Goal: Answer question/provide support: Share knowledge or assist other users

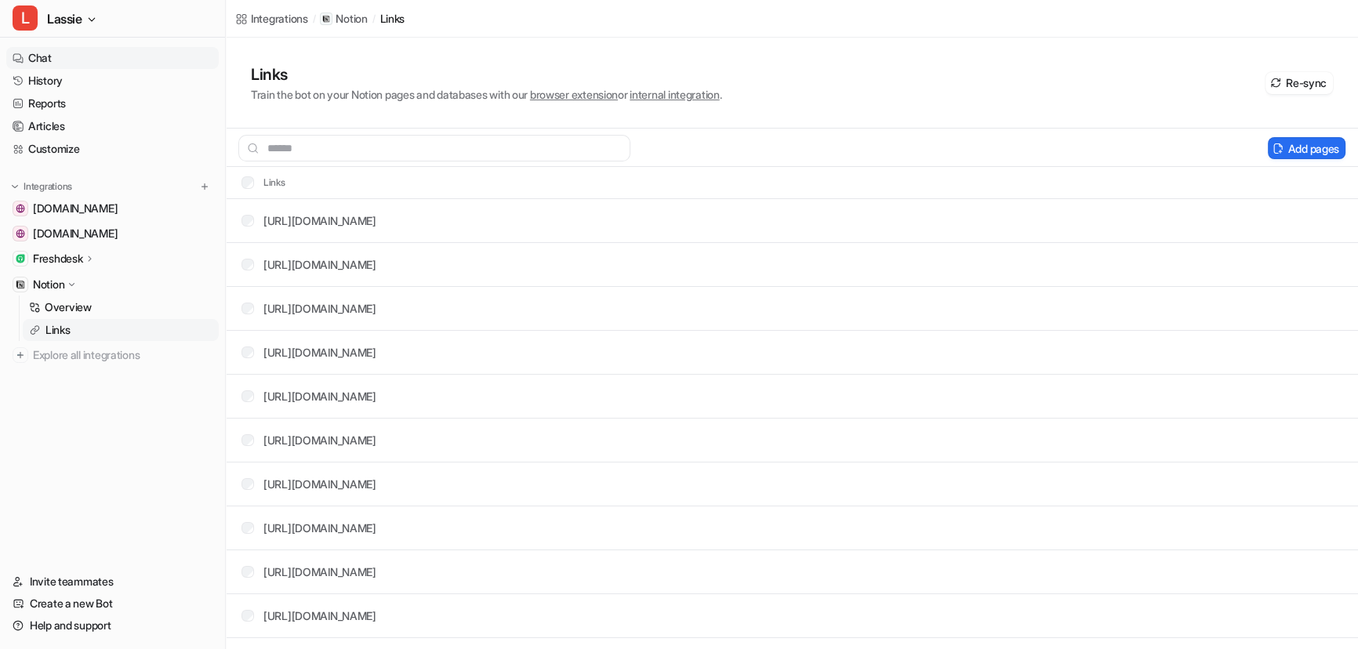
click at [59, 57] on link "Chat" at bounding box center [112, 58] width 212 height 22
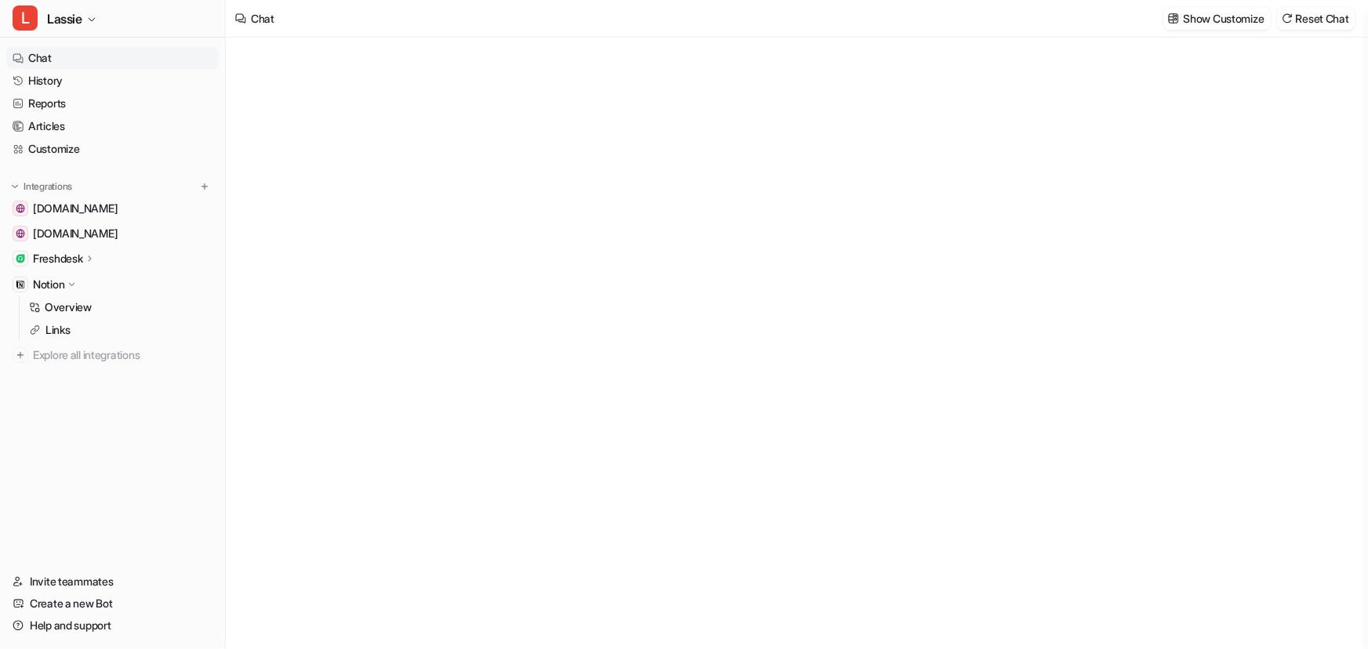
type textarea "**********"
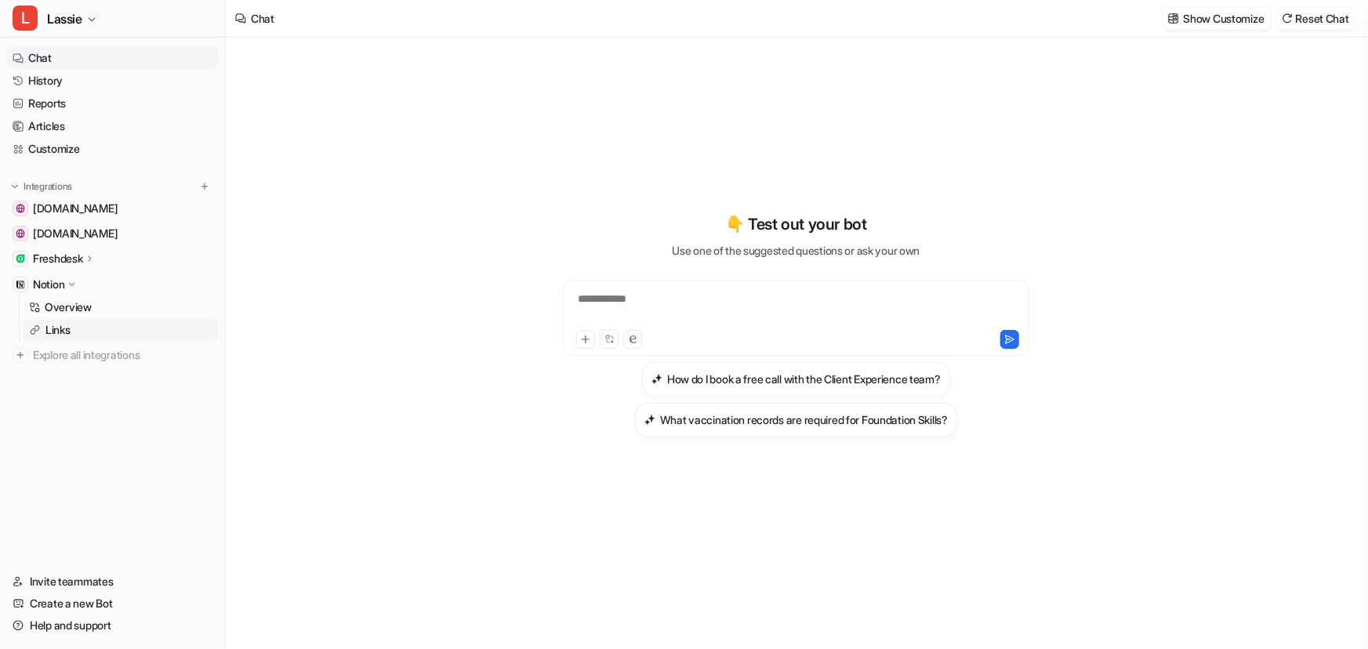
click at [63, 332] on p "Links" at bounding box center [57, 330] width 25 height 16
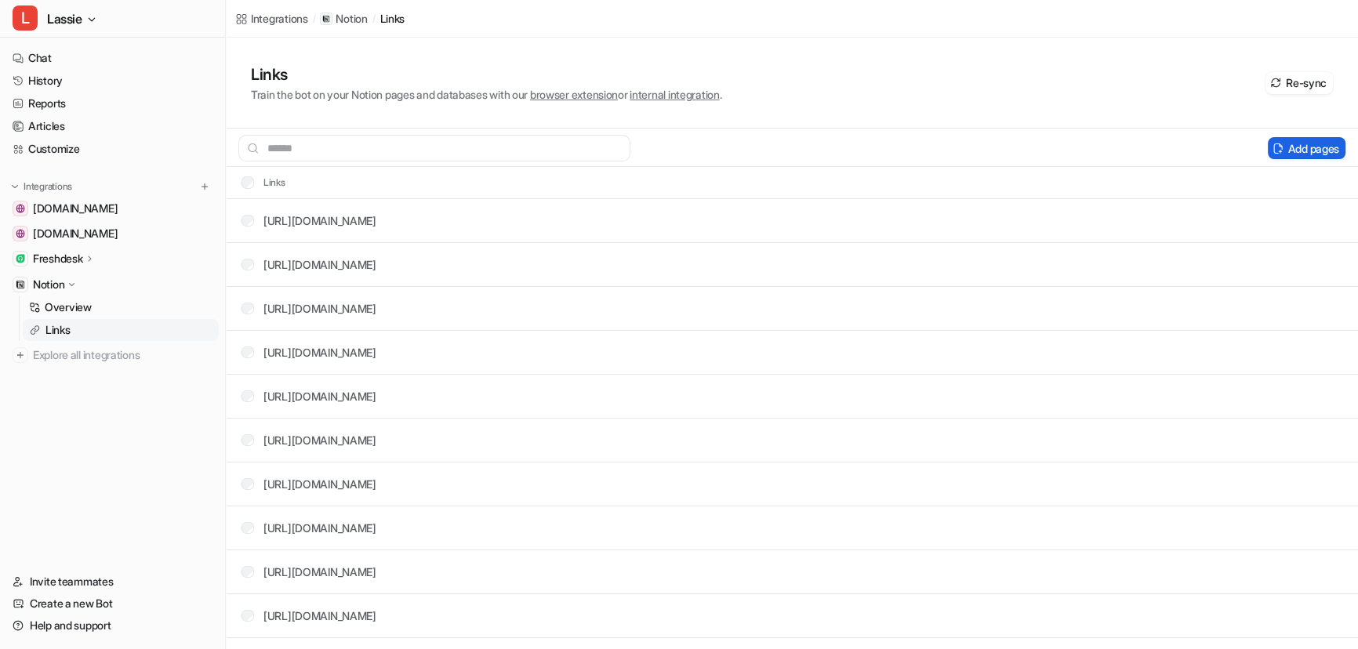
click at [1303, 142] on button "Add pages" at bounding box center [1307, 148] width 78 height 22
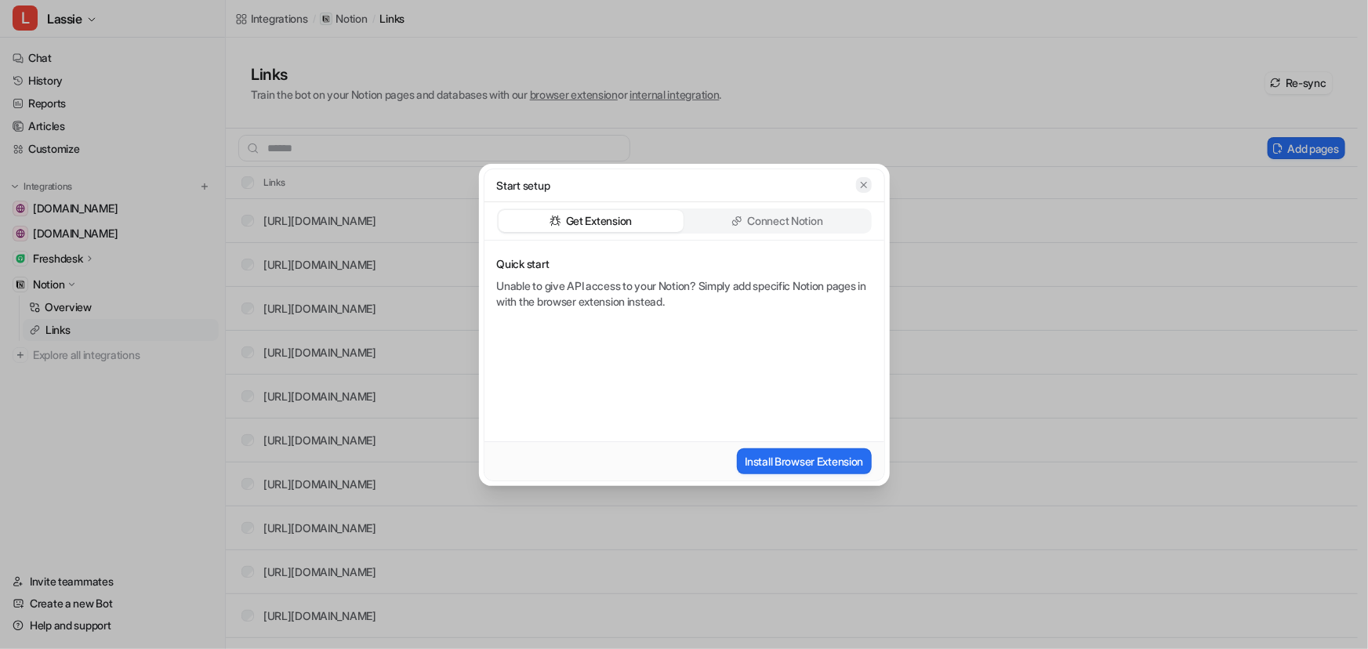
click at [860, 187] on icon "button" at bounding box center [863, 185] width 11 height 11
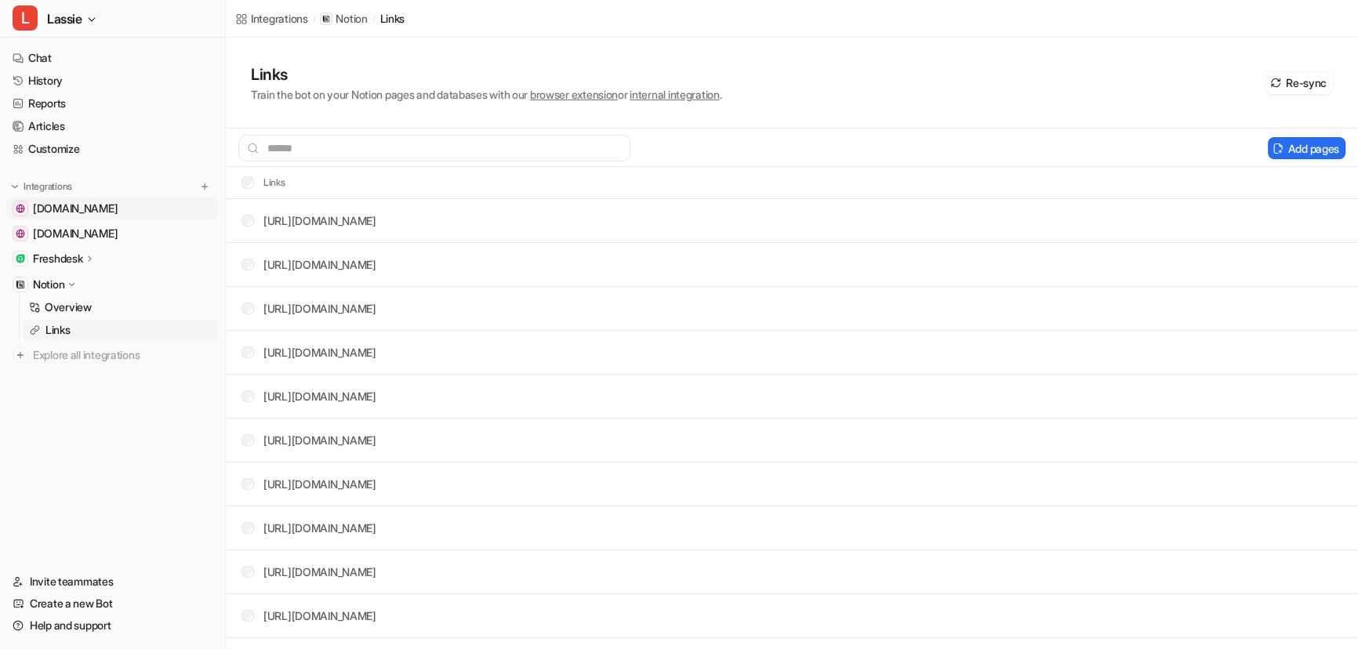
click at [105, 204] on span "www.whenhoundsfly.com" at bounding box center [75, 209] width 85 height 16
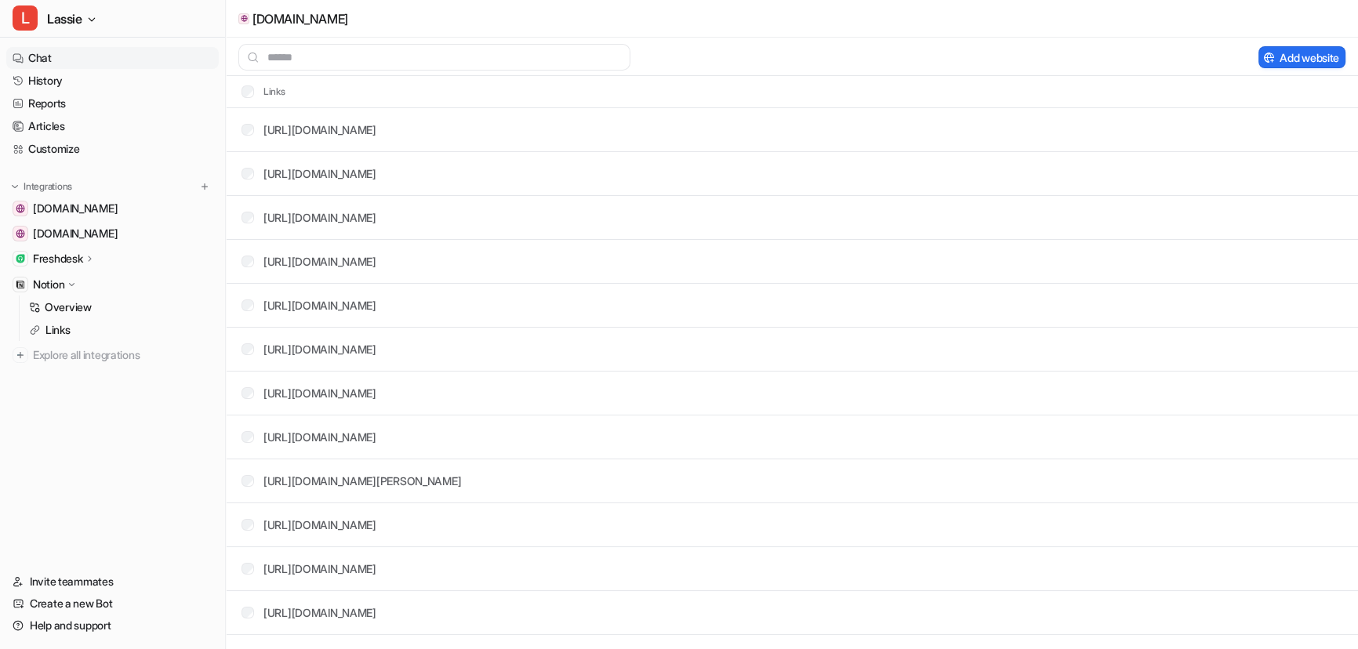
click at [56, 55] on link "Chat" at bounding box center [112, 58] width 212 height 22
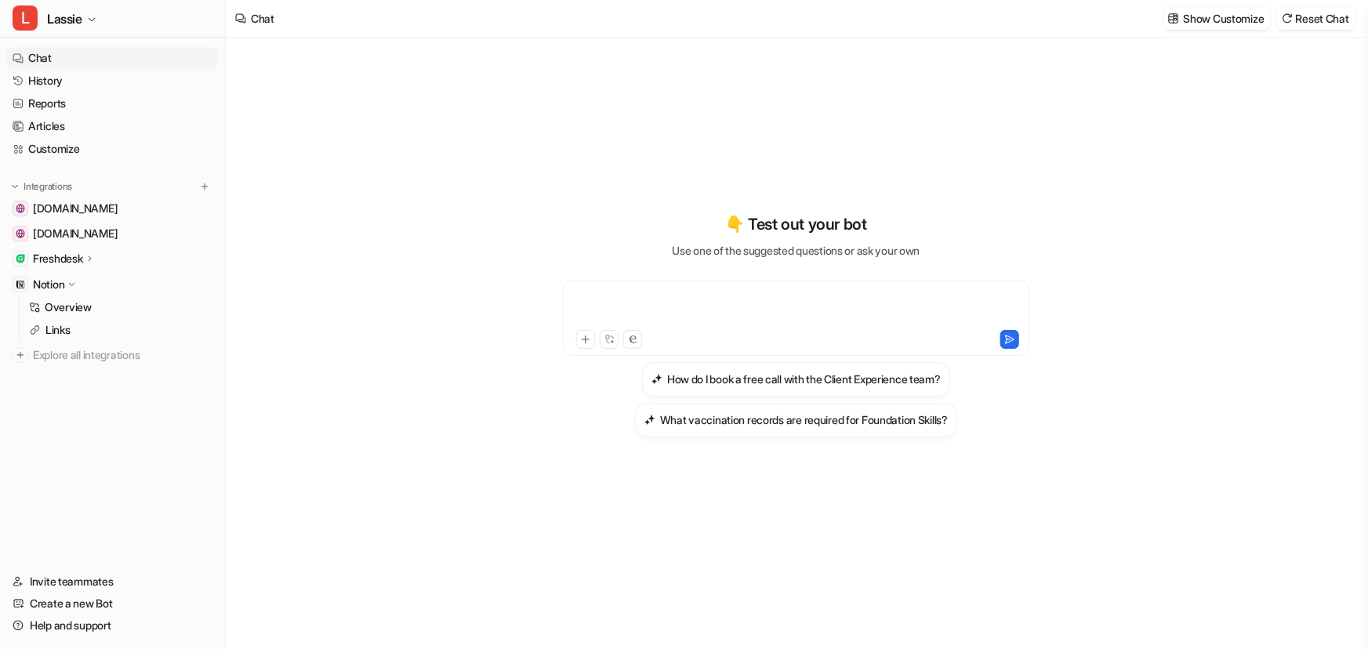
click at [644, 300] on div at bounding box center [796, 309] width 459 height 36
paste div
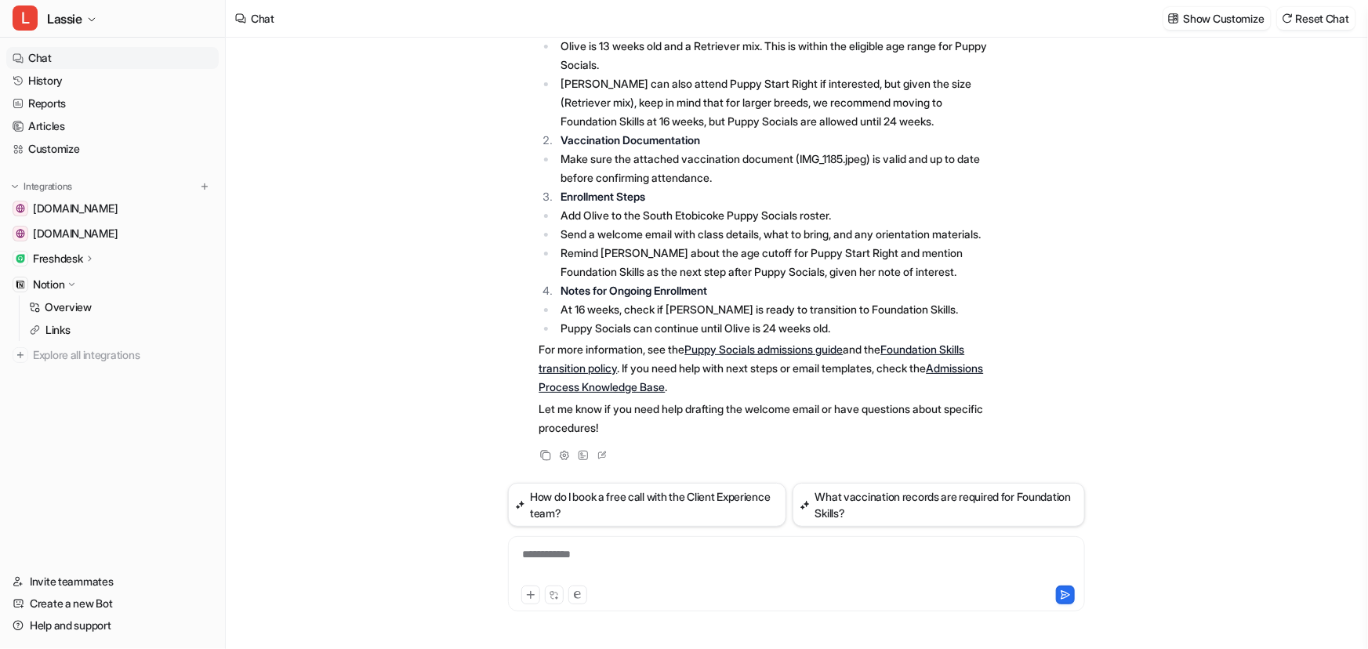
scroll to position [463, 0]
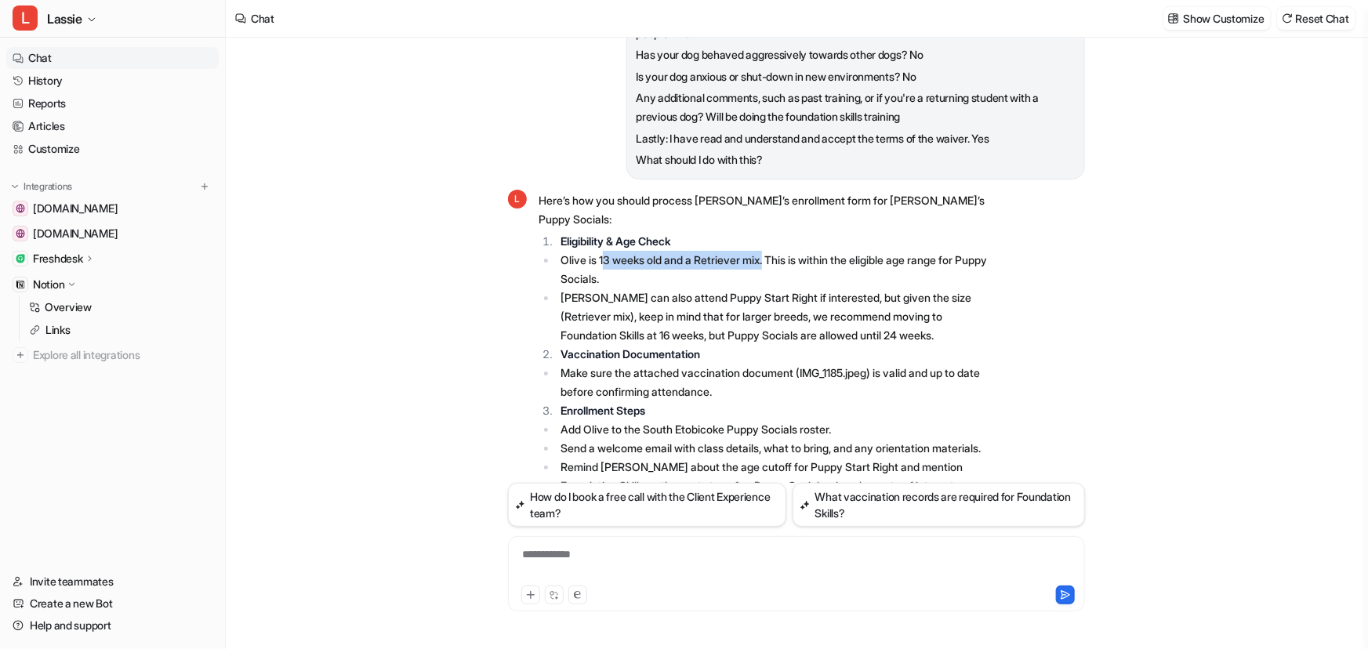
drag, startPoint x: 606, startPoint y: 238, endPoint x: 775, endPoint y: 239, distance: 169.3
click at [775, 251] on li "Olive is 13 weeks old and a Retriever mix. This is within the eligible age rang…" at bounding box center [777, 270] width 441 height 38
drag, startPoint x: 581, startPoint y: 258, endPoint x: 666, endPoint y: 256, distance: 84.7
click at [666, 256] on li "Olive is 13 weeks old and a Retriever mix. This is within the eligible age rang…" at bounding box center [777, 270] width 441 height 38
click at [713, 292] on li "Olive can also attend Puppy Start Right if interested, but given the size (Retr…" at bounding box center [777, 316] width 441 height 56
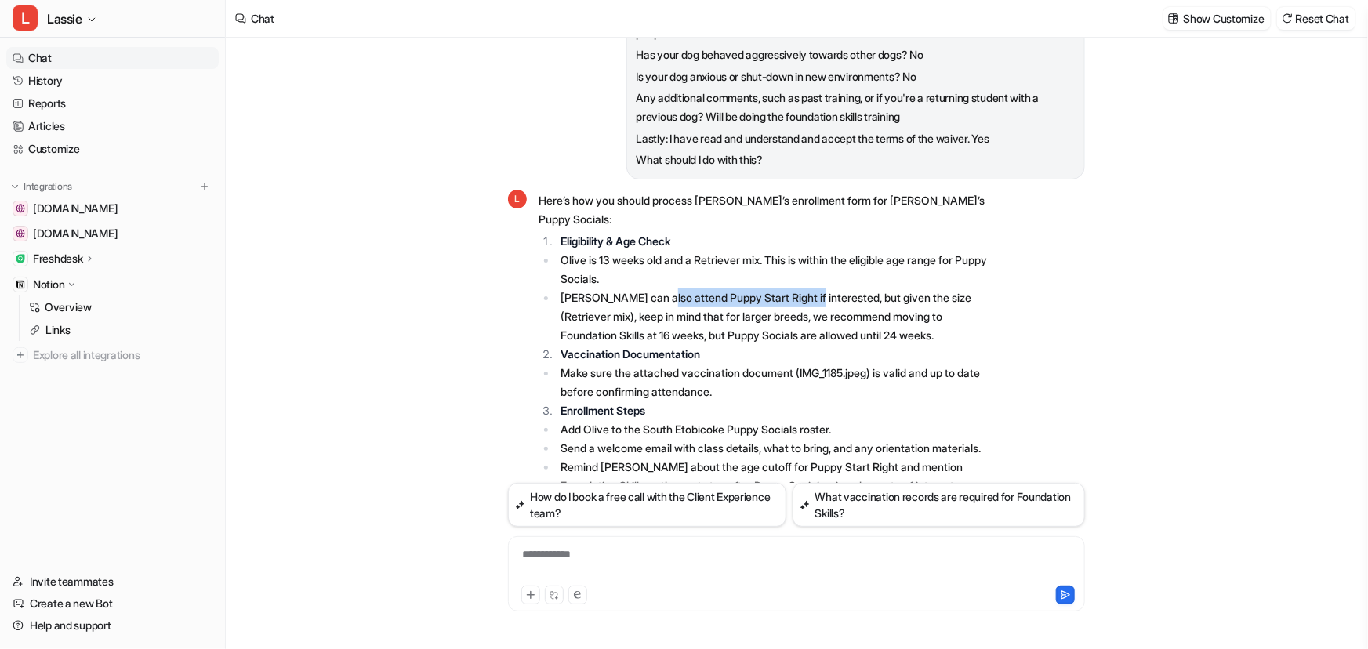
drag, startPoint x: 655, startPoint y: 275, endPoint x: 823, endPoint y: 288, distance: 168.3
click at [815, 288] on li "Olive can also attend Puppy Start Right if interested, but given the size (Retr…" at bounding box center [777, 316] width 441 height 56
click at [831, 295] on li "Olive can also attend Puppy Start Right if interested, but given the size (Retr…" at bounding box center [777, 316] width 441 height 56
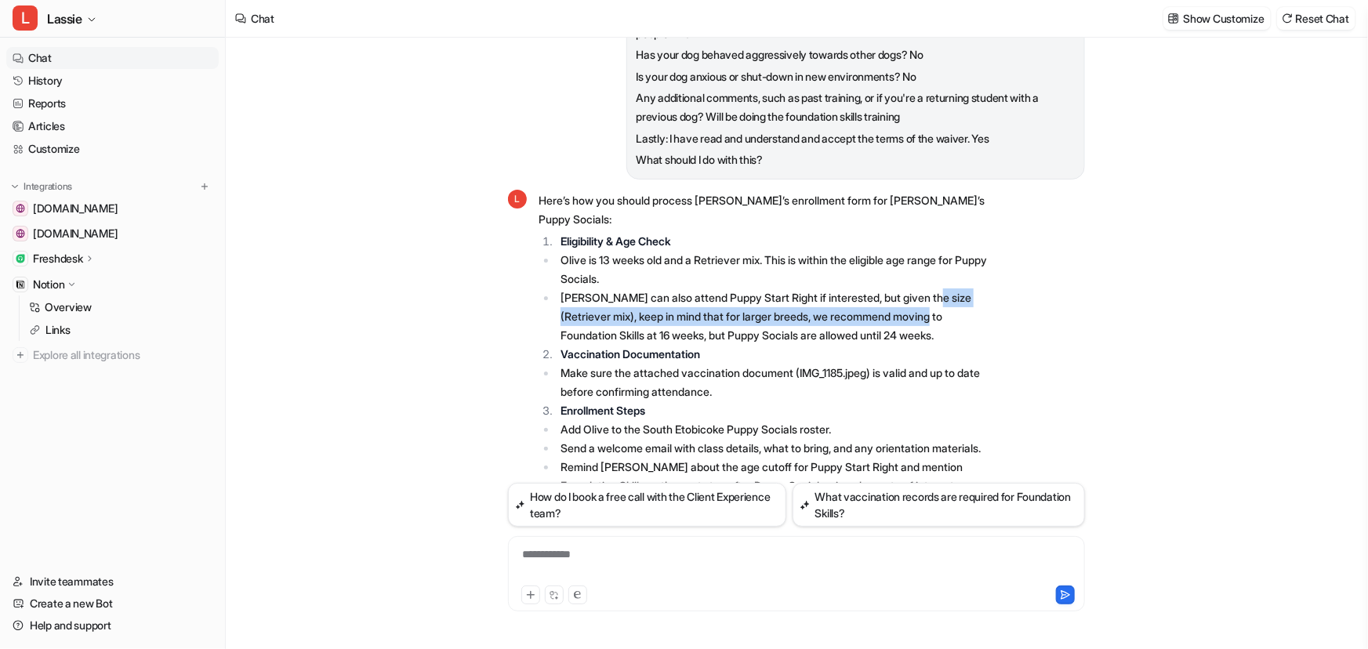
click at [941, 288] on li "Olive can also attend Puppy Start Right if interested, but given the size (Retr…" at bounding box center [777, 316] width 441 height 56
click at [735, 288] on li "Olive can also attend Puppy Start Right if interested, but given the size (Retr…" at bounding box center [777, 316] width 441 height 56
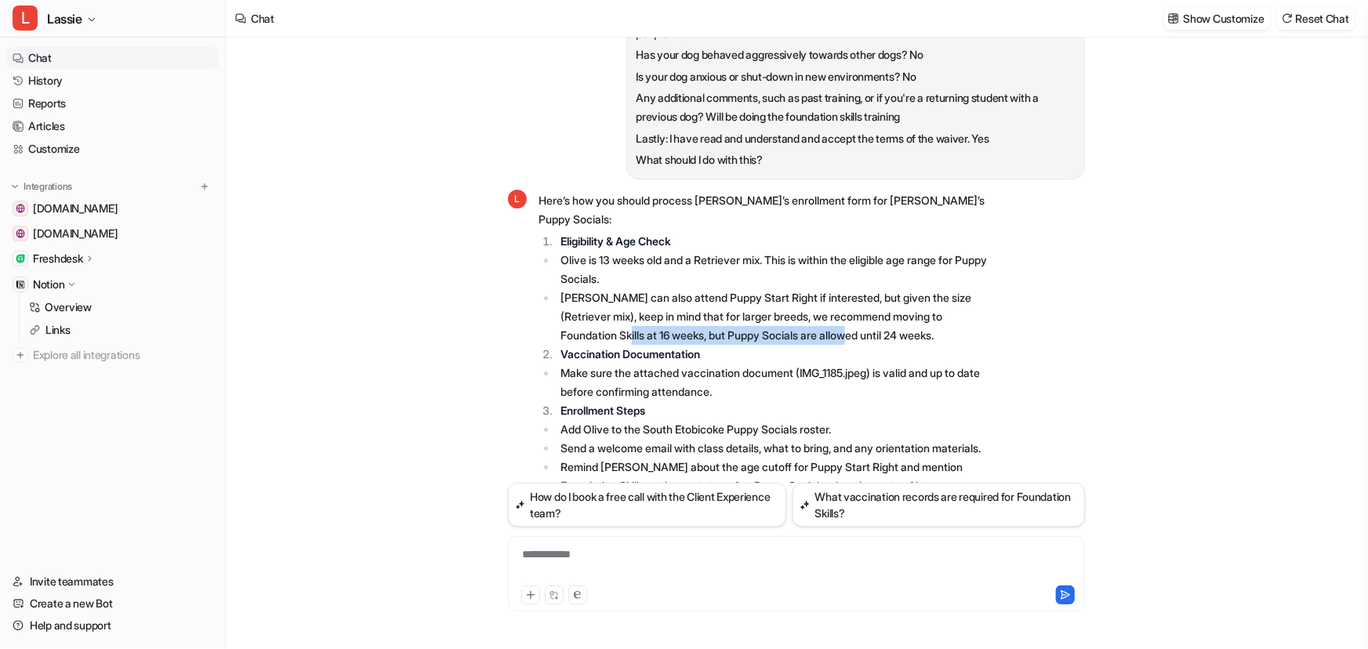
drag, startPoint x: 604, startPoint y: 317, endPoint x: 842, endPoint y: 311, distance: 237.6
click at [842, 311] on li "Olive can also attend Puppy Start Right if interested, but given the size (Retr…" at bounding box center [777, 316] width 441 height 56
click at [642, 304] on li "Olive can also attend Puppy Start Right if interested, but given the size (Retr…" at bounding box center [777, 316] width 441 height 56
drag, startPoint x: 599, startPoint y: 314, endPoint x: 677, endPoint y: 318, distance: 78.5
click at [677, 318] on li "Olive can also attend Puppy Start Right if interested, but given the size (Retr…" at bounding box center [777, 316] width 441 height 56
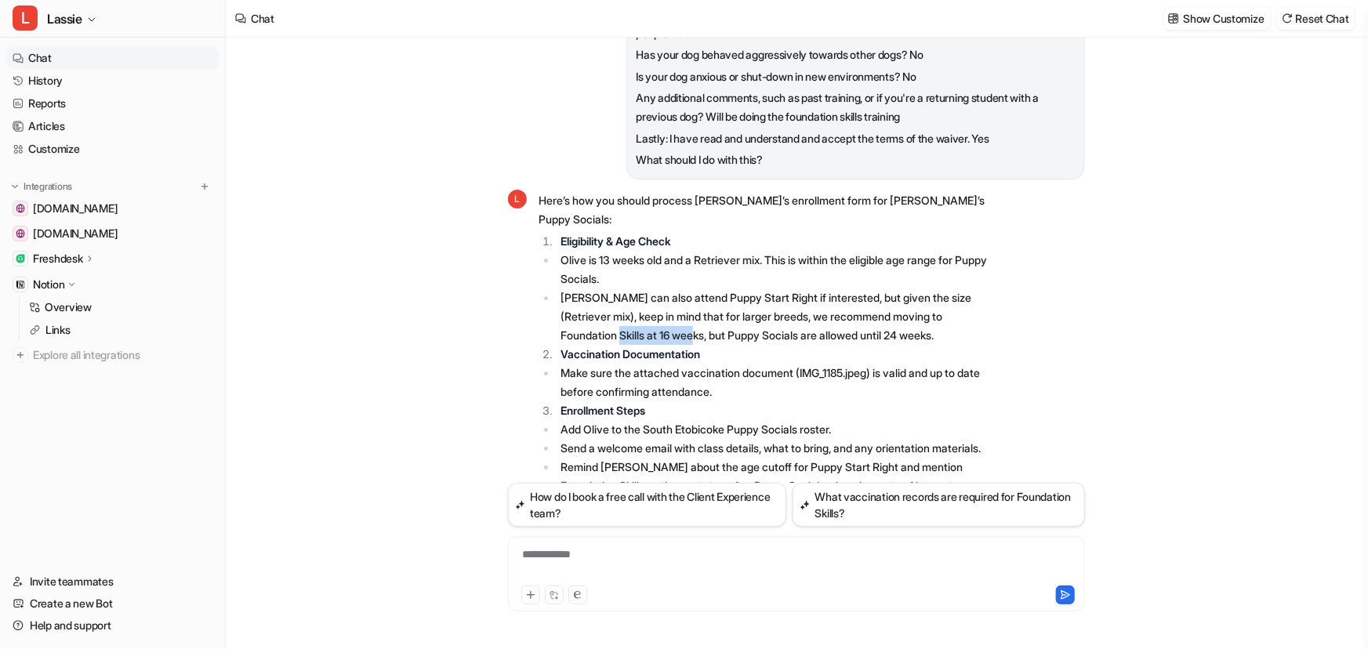
click at [678, 317] on li "Olive can also attend Puppy Start Right if interested, but given the size (Retr…" at bounding box center [777, 316] width 441 height 56
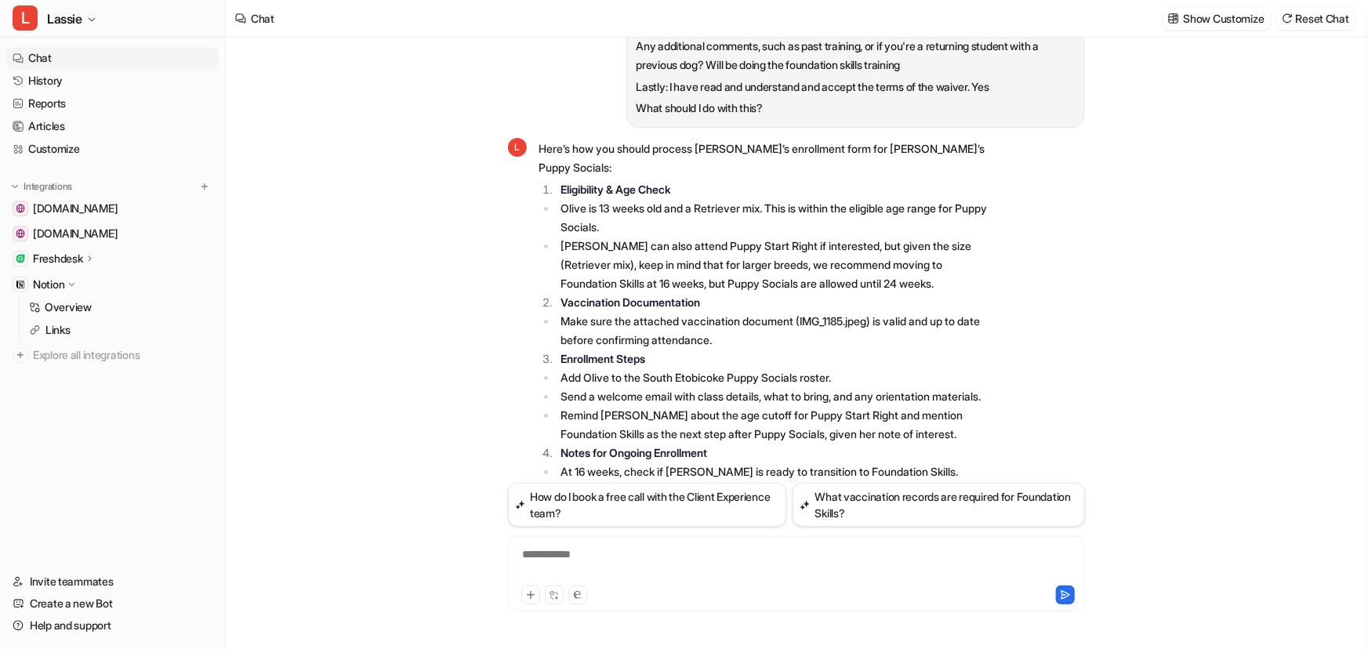
scroll to position [605, 0]
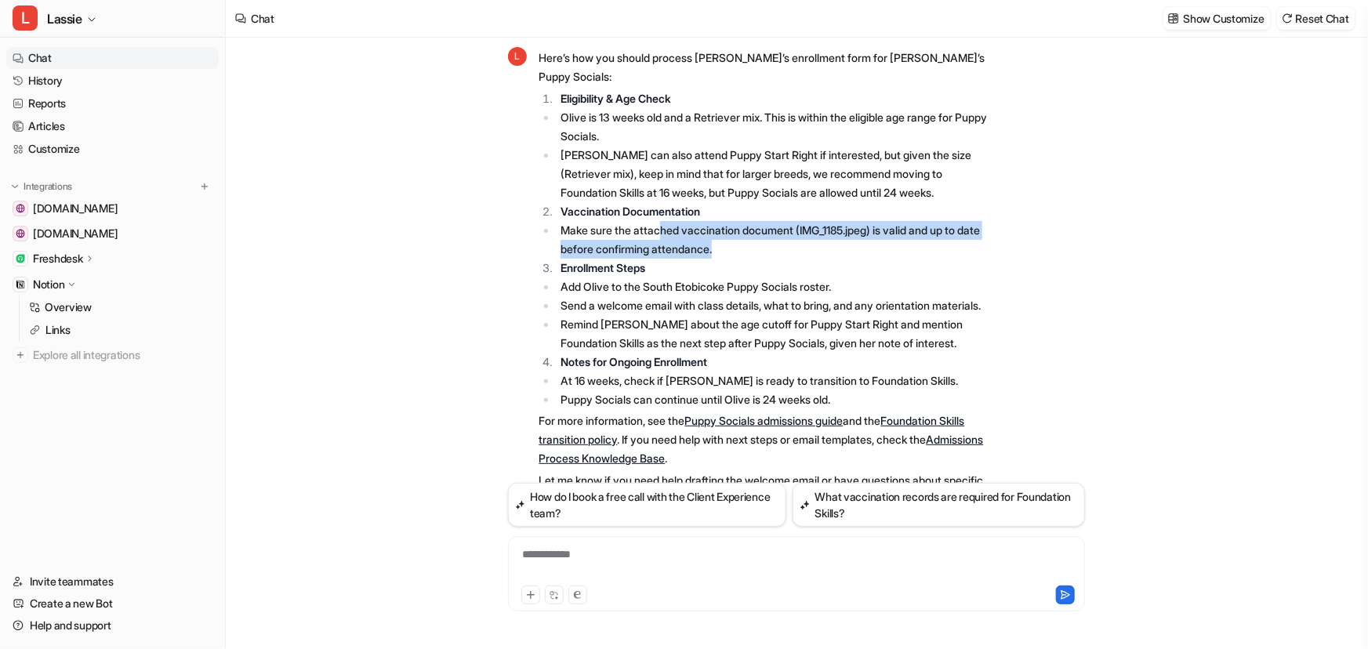
drag, startPoint x: 661, startPoint y: 210, endPoint x: 760, endPoint y: 225, distance: 99.9
click at [760, 225] on li "Make sure the attached vaccination document (IMG_1185.jpeg) is valid and up to …" at bounding box center [777, 240] width 441 height 38
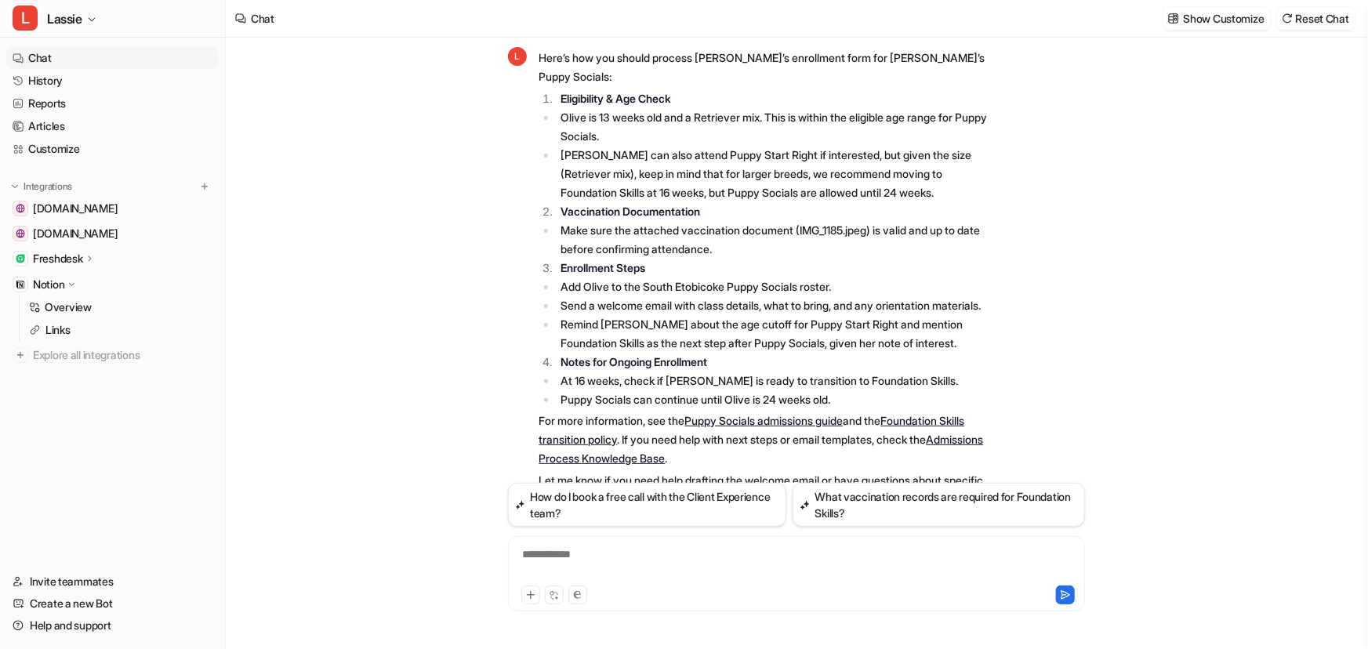
click at [712, 296] on li "Send a welcome email with class details, what to bring, and any orientation mat…" at bounding box center [777, 305] width 441 height 19
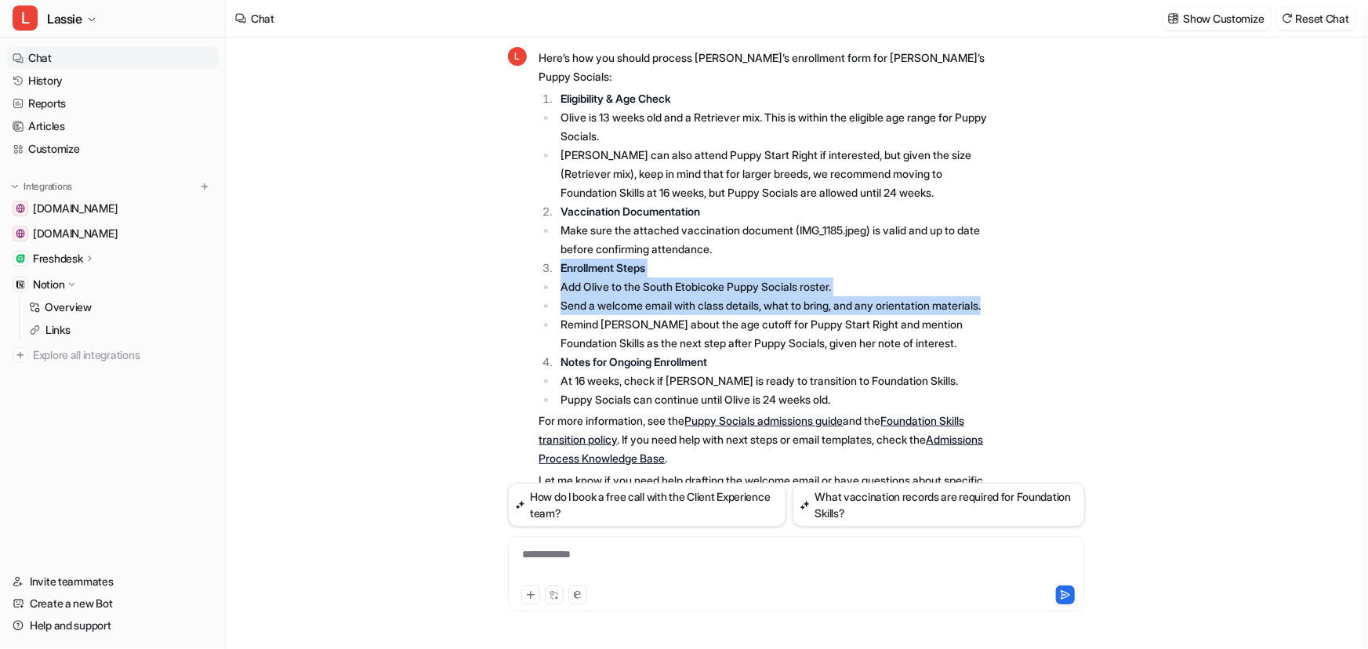
drag, startPoint x: 560, startPoint y: 249, endPoint x: 645, endPoint y: 301, distance: 99.2
click at [645, 301] on span "Here’s how you should process Ioana’s enrollment form for Olive’s Puppy Socials…" at bounding box center [768, 279] width 459 height 466
click at [738, 278] on li "Add Olive to the South Etobicoke Puppy Socials roster." at bounding box center [777, 287] width 441 height 19
click at [699, 299] on li "Send a welcome email with class details, what to bring, and any orientation mat…" at bounding box center [777, 305] width 441 height 19
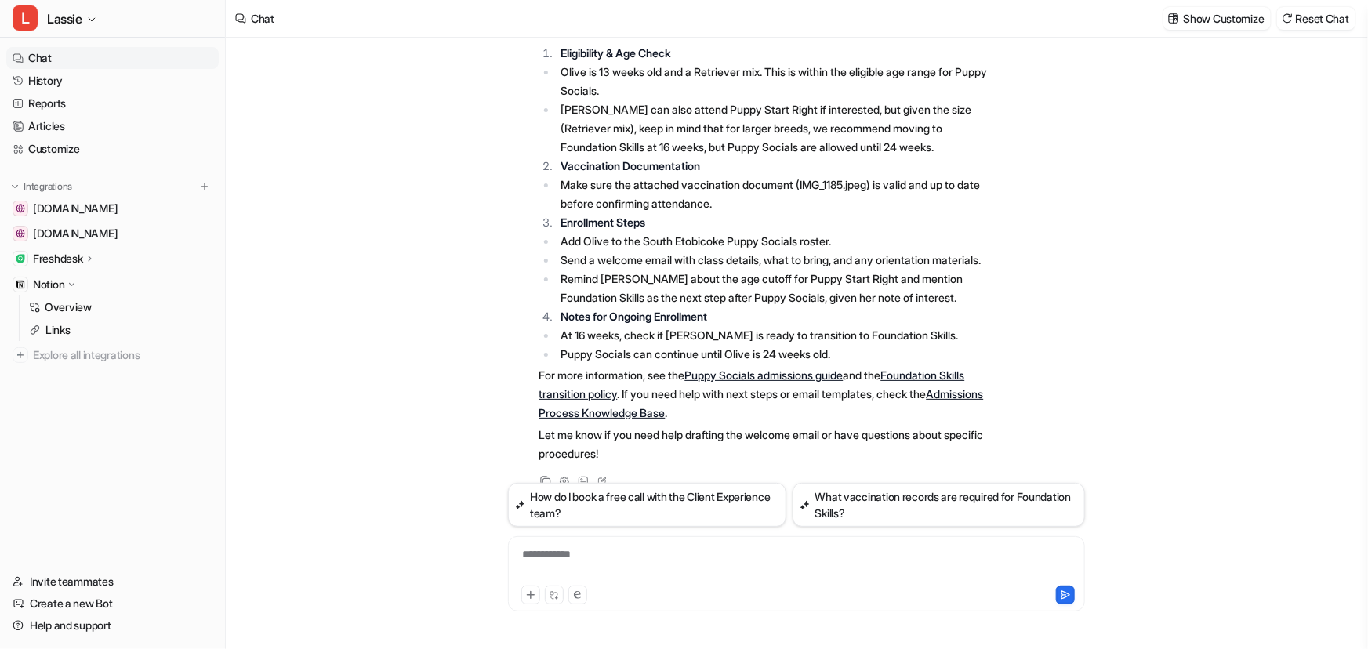
scroll to position [677, 0]
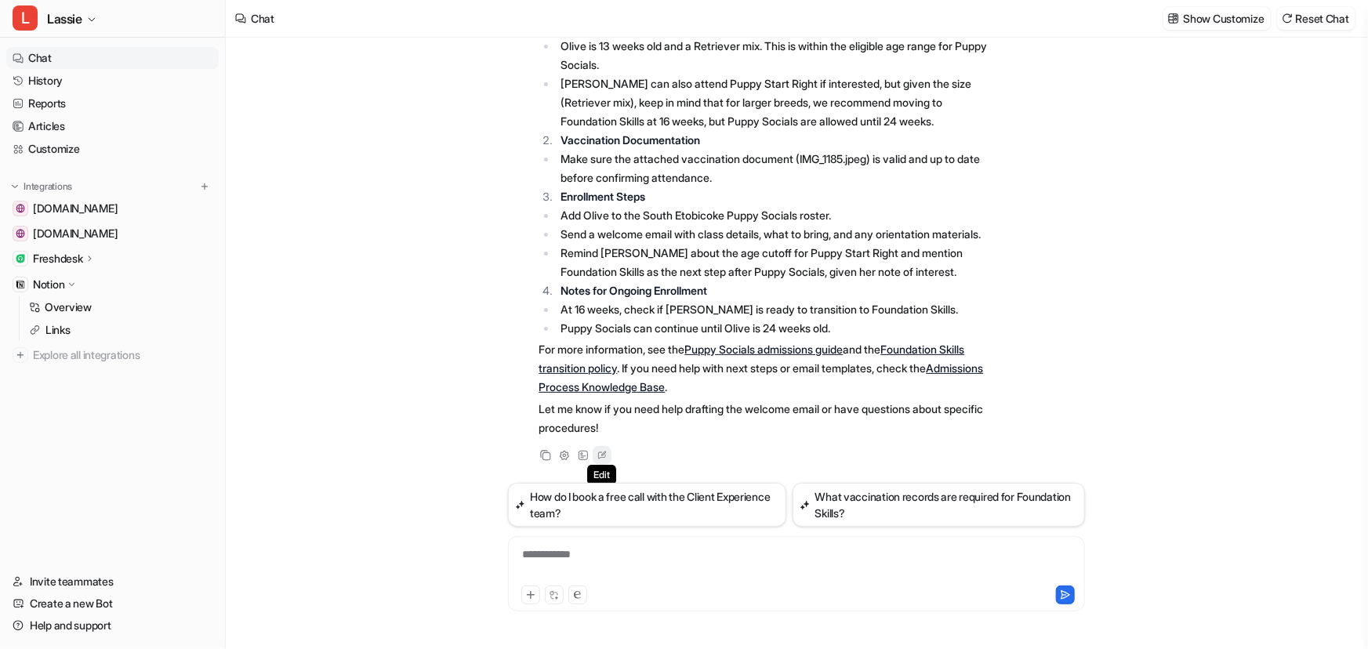
click at [605, 455] on icon at bounding box center [602, 455] width 16 height 20
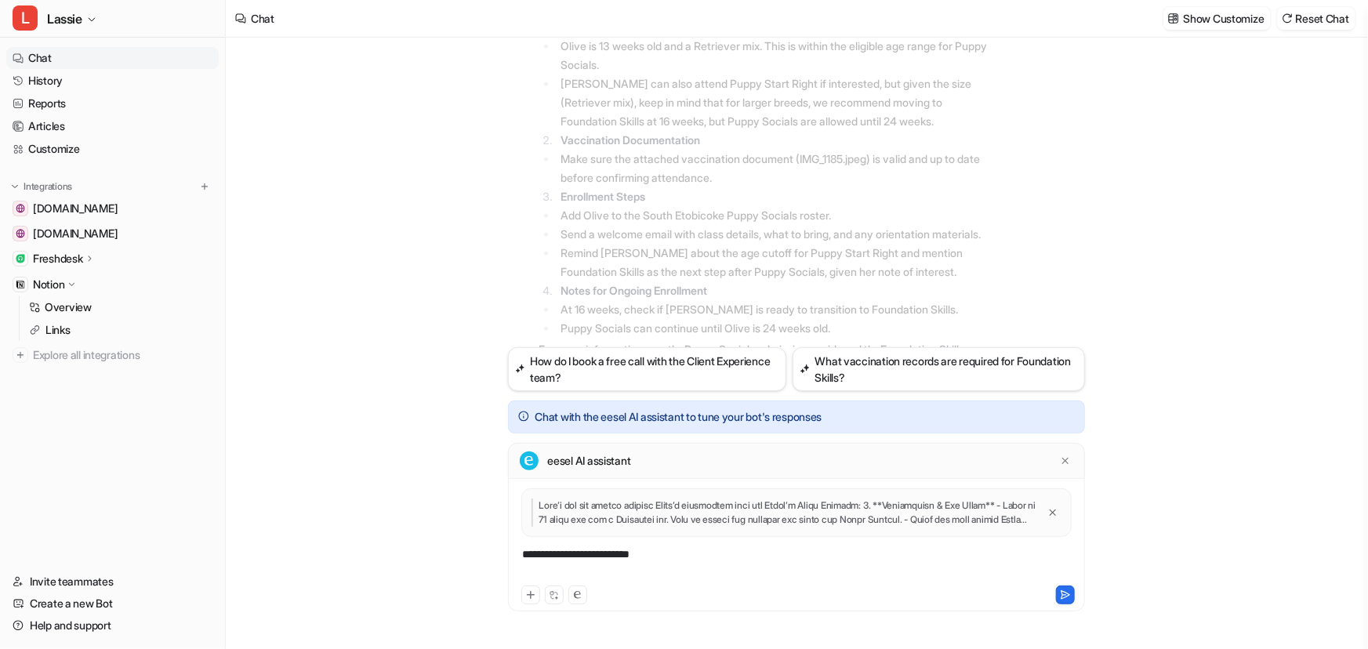
click at [658, 553] on div "**********" at bounding box center [796, 564] width 569 height 36
drag, startPoint x: 680, startPoint y: 557, endPoint x: 480, endPoint y: 557, distance: 199.9
click at [480, 557] on div "Enrollment Form - Puppy Socials Olive Retriever mix South Etobicoke I Ioana. mi…" at bounding box center [796, 343] width 1141 height 611
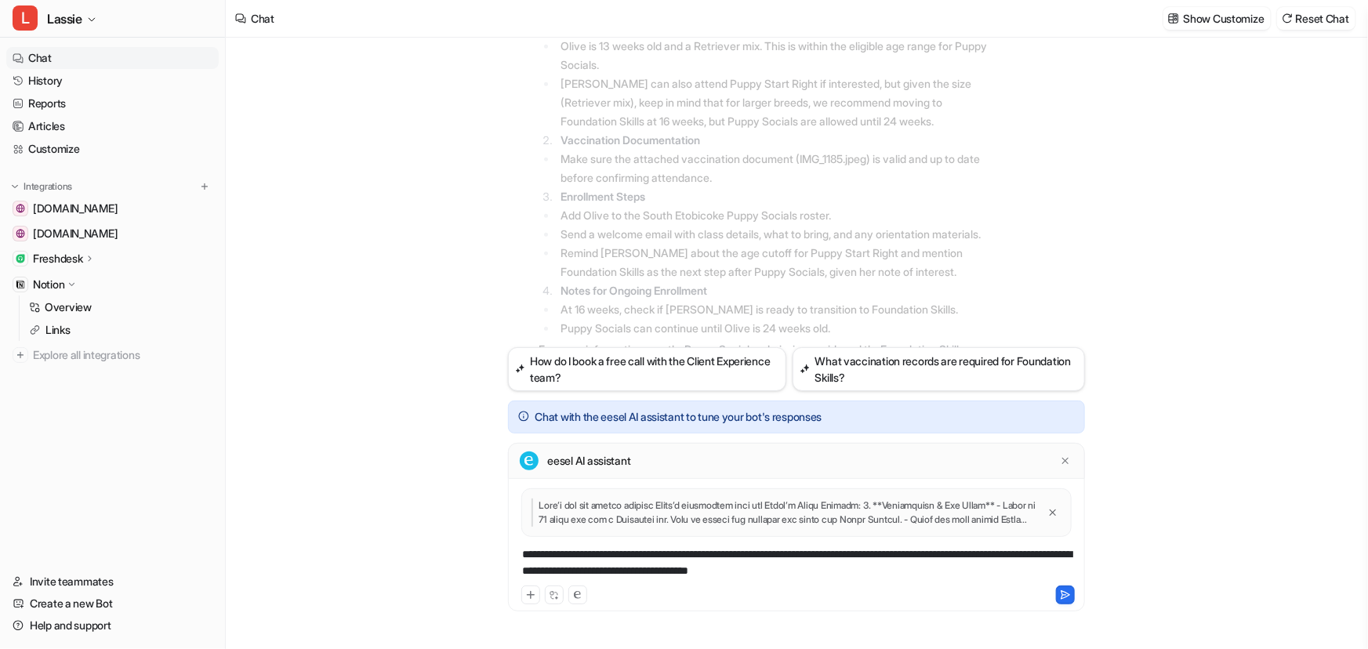
click at [59, 52] on link "Chat" at bounding box center [112, 58] width 212 height 22
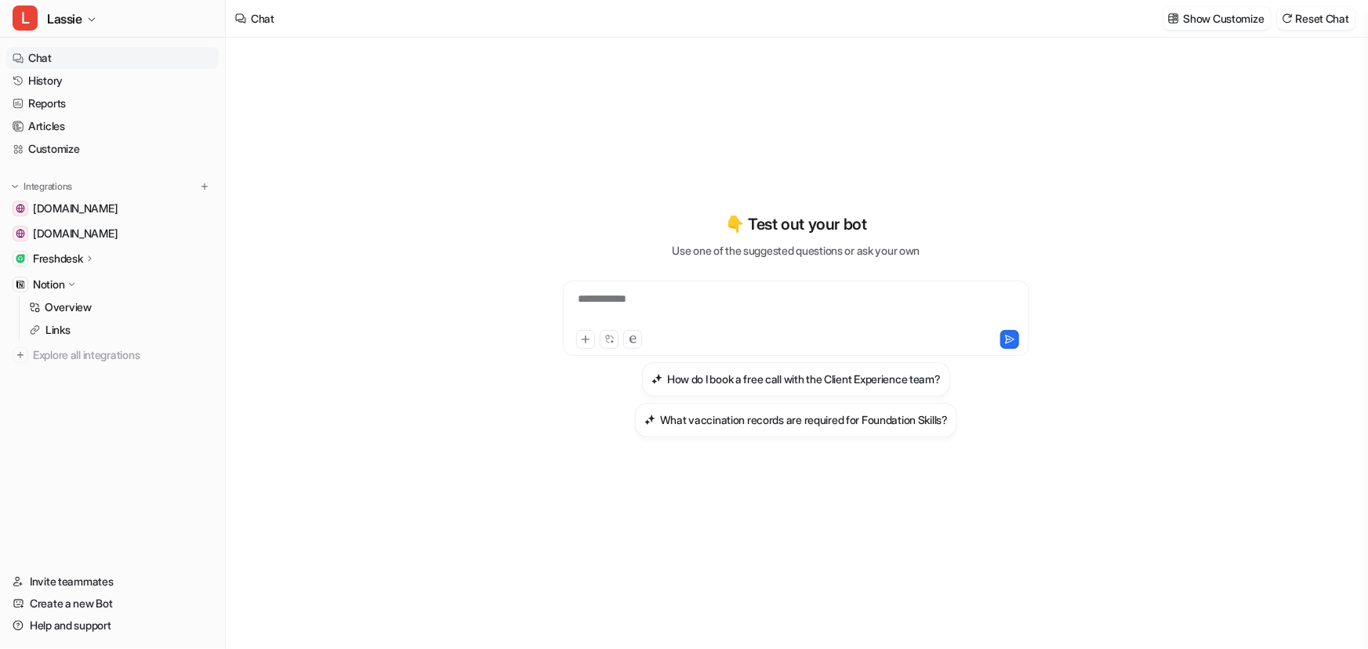
click at [738, 307] on div "**********" at bounding box center [796, 309] width 459 height 36
paste div
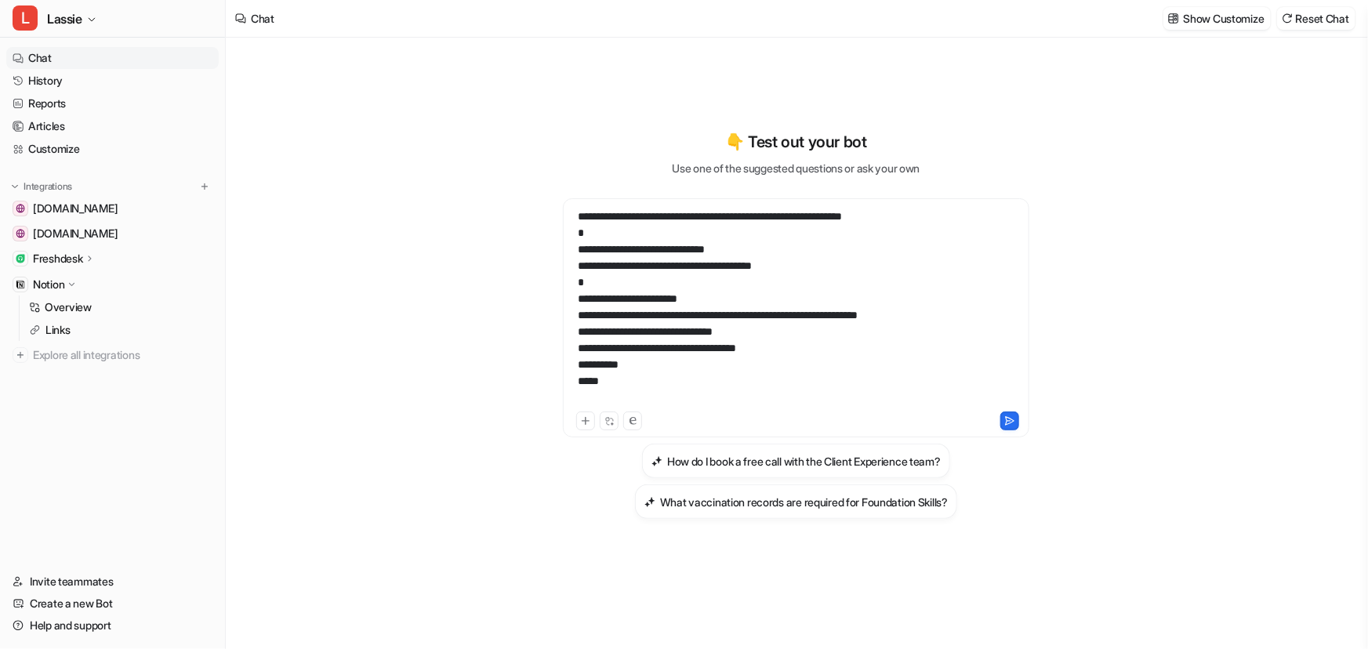
scroll to position [983, 0]
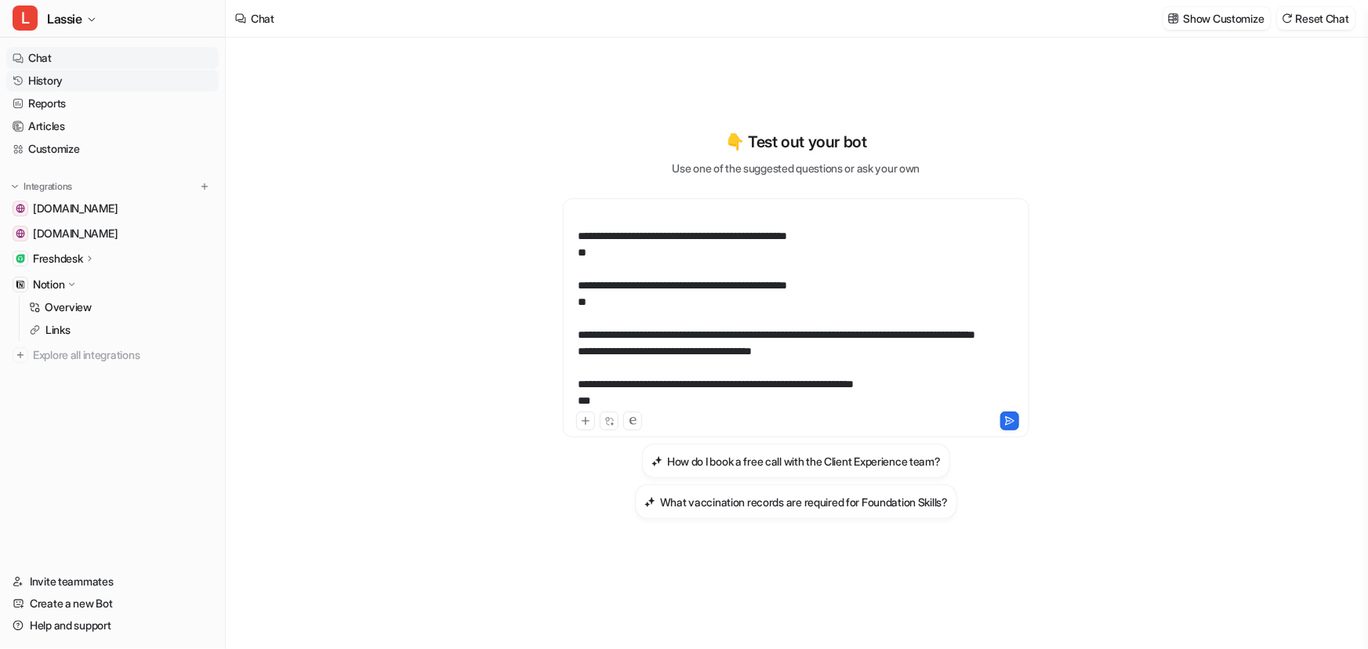
click at [71, 78] on link "History" at bounding box center [112, 81] width 212 height 22
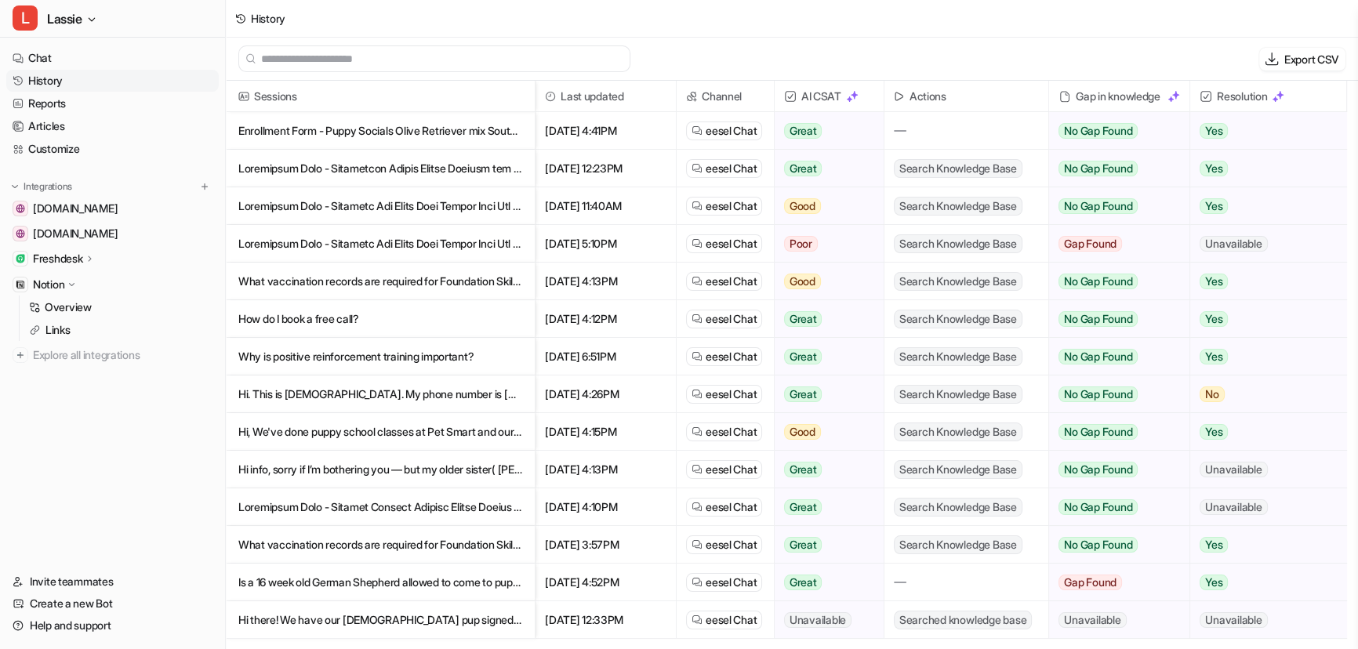
click at [372, 132] on p "Enrollment Form - Puppy Socials Olive Retriever mix South Etobicoke I Ioana. mir" at bounding box center [380, 131] width 284 height 38
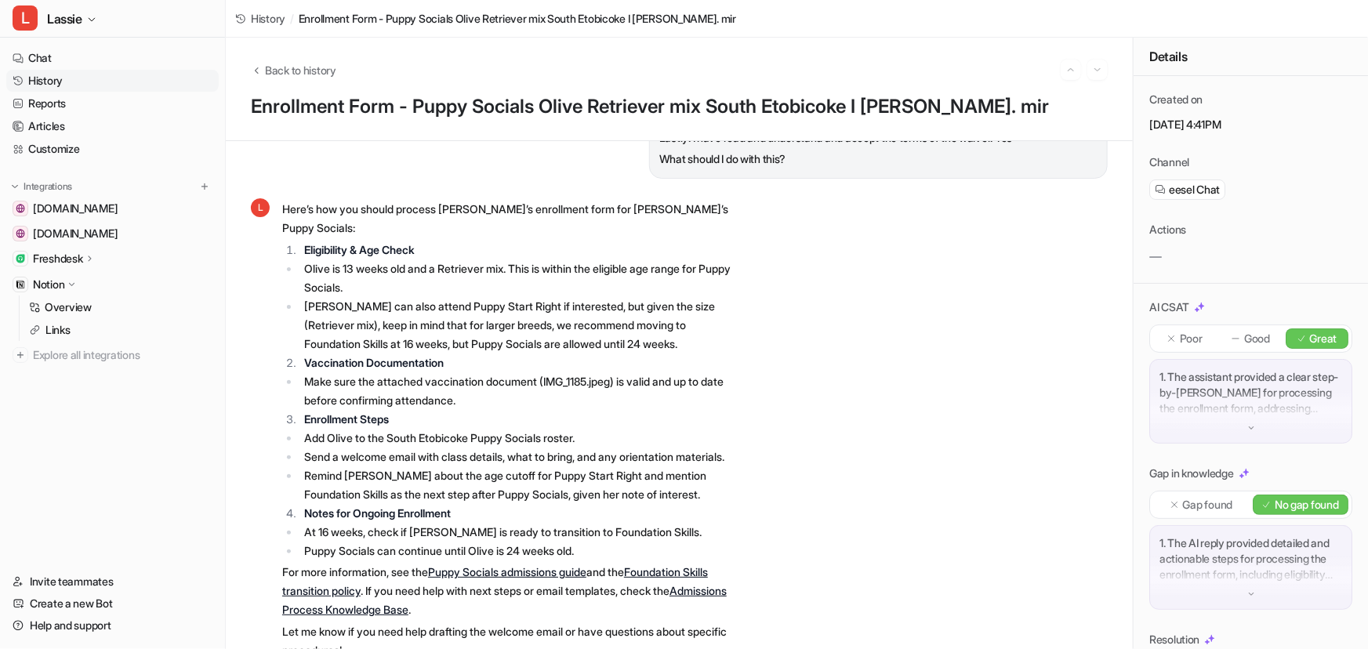
scroll to position [633, 0]
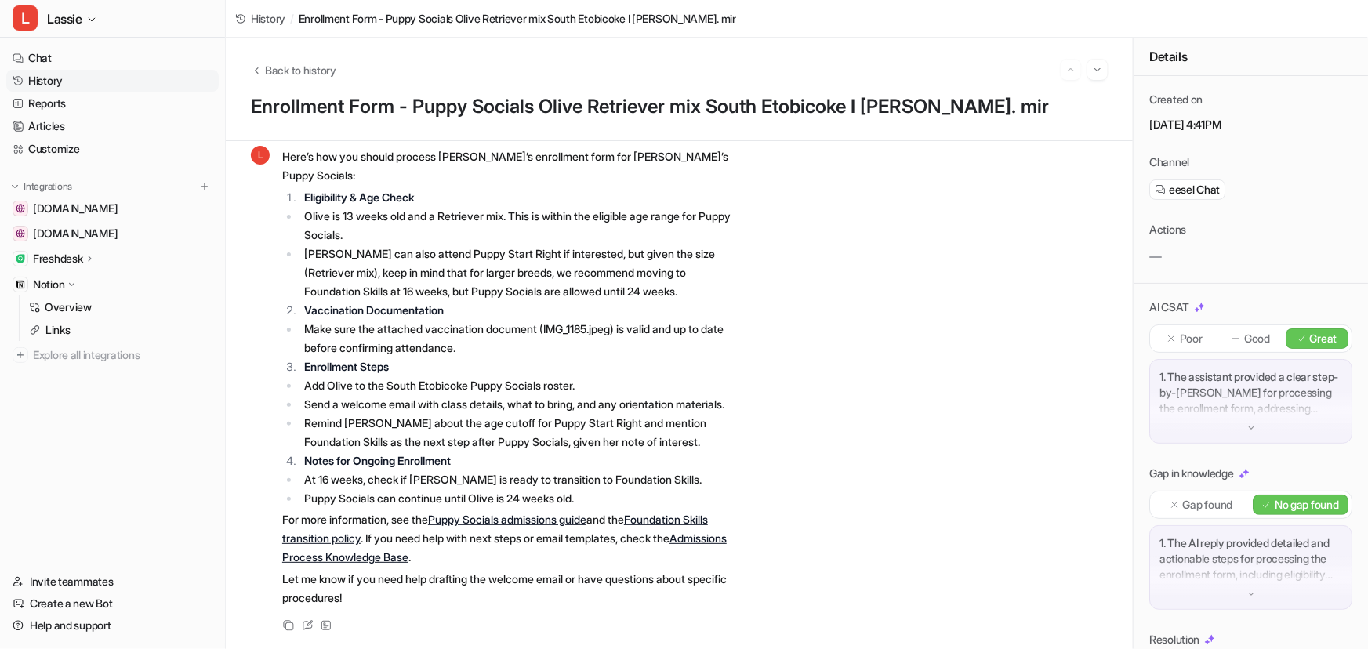
click at [498, 513] on link "Puppy Socials admissions guide" at bounding box center [507, 519] width 158 height 13
click at [698, 513] on link "Foundation Skills transition policy" at bounding box center [495, 529] width 426 height 32
click at [349, 542] on link "Admissions Process Knowledge Base" at bounding box center [504, 547] width 444 height 32
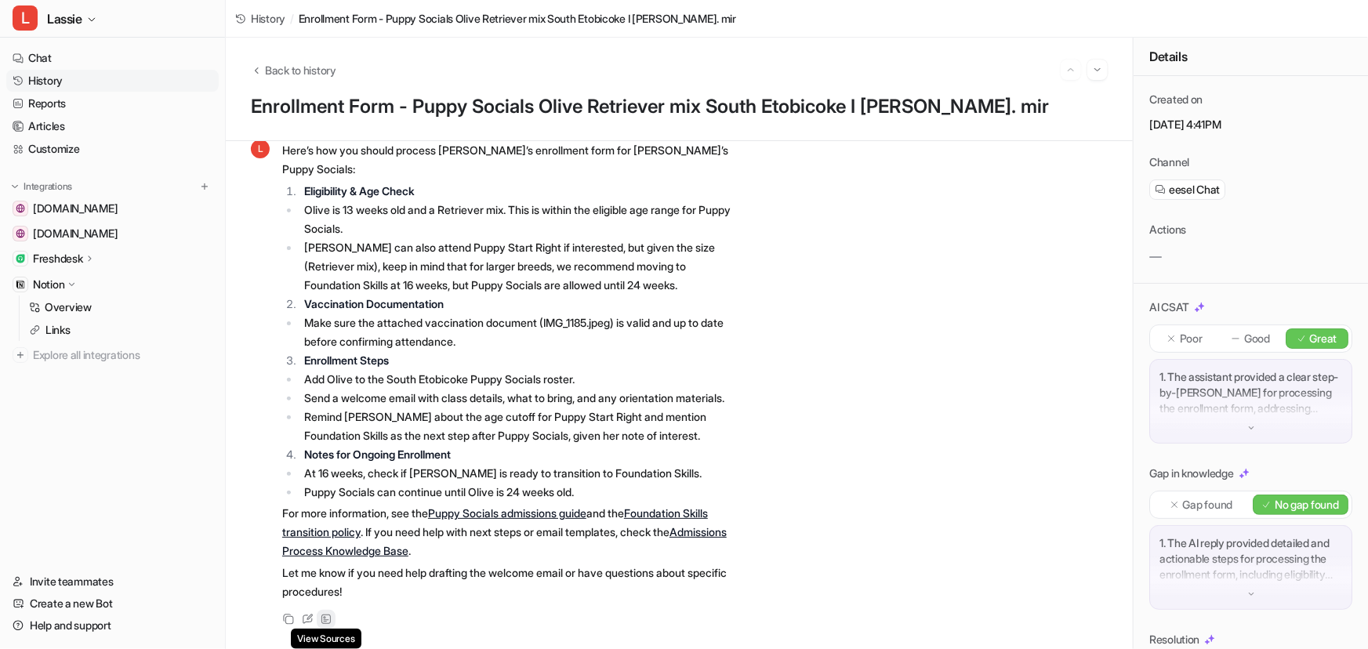
click at [327, 619] on icon at bounding box center [326, 619] width 11 height 11
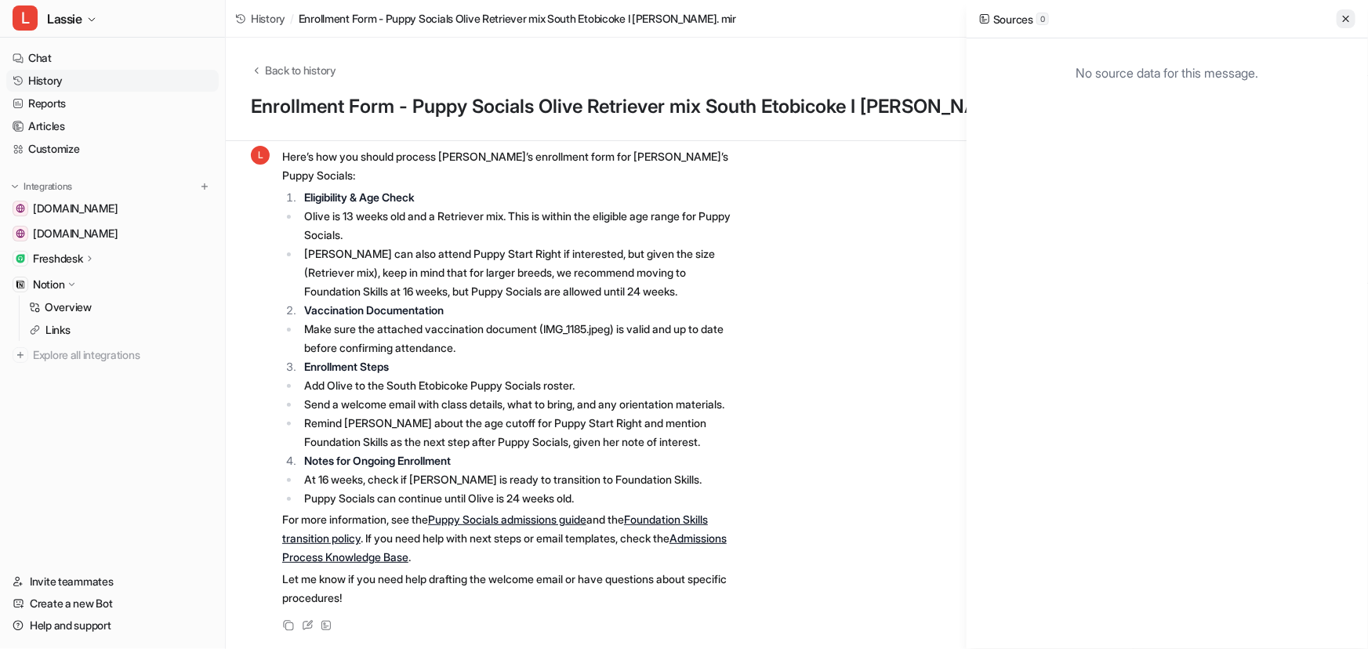
click at [1348, 18] on icon at bounding box center [1345, 18] width 11 height 11
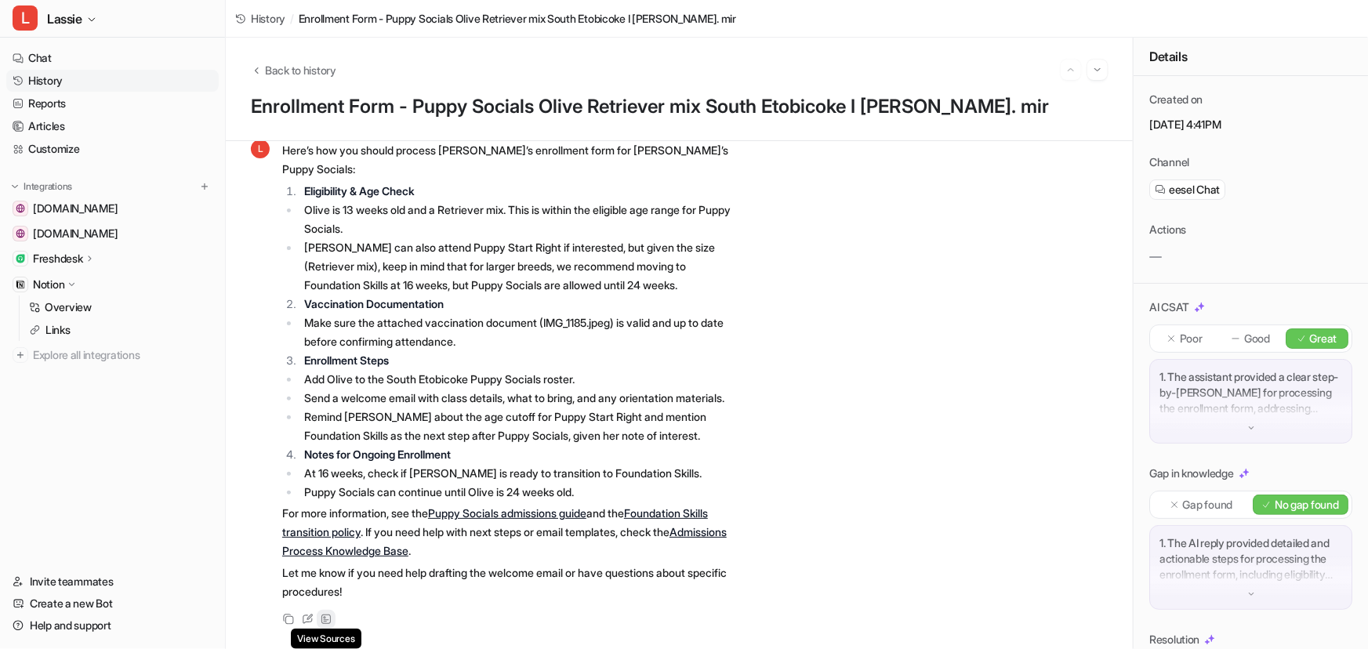
click at [329, 614] on icon at bounding box center [326, 619] width 11 height 11
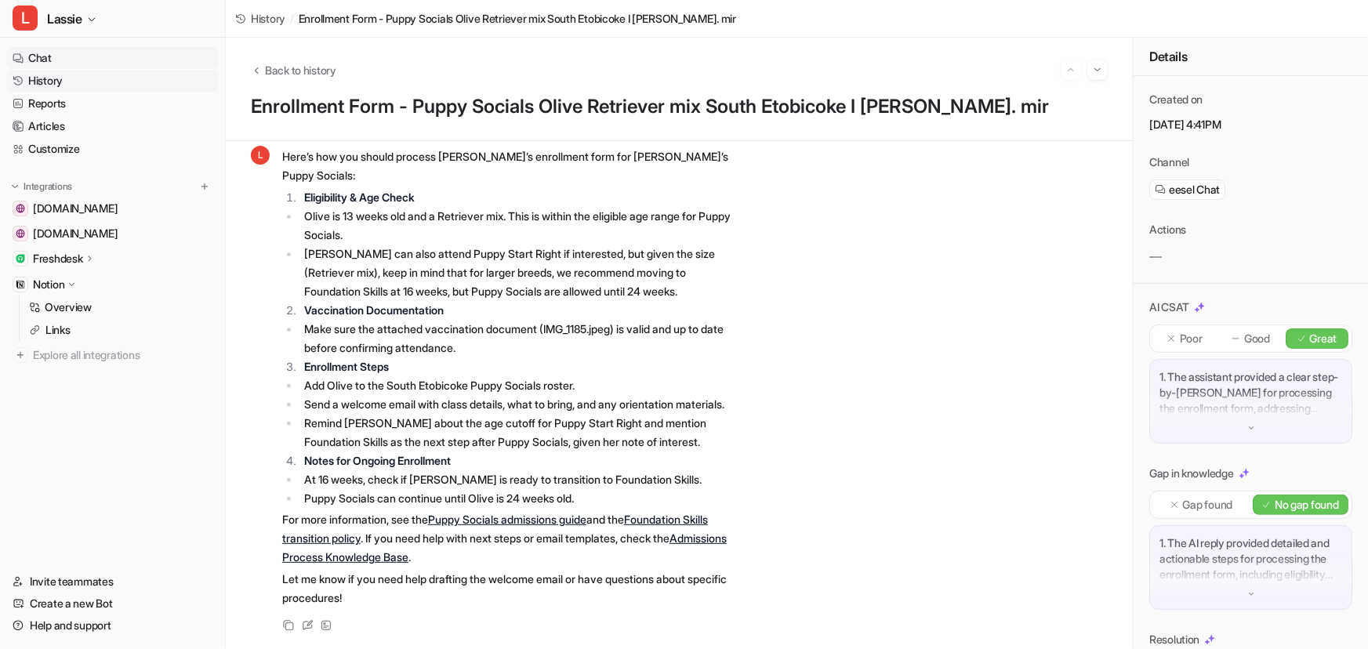
click at [42, 63] on link "Chat" at bounding box center [112, 58] width 212 height 22
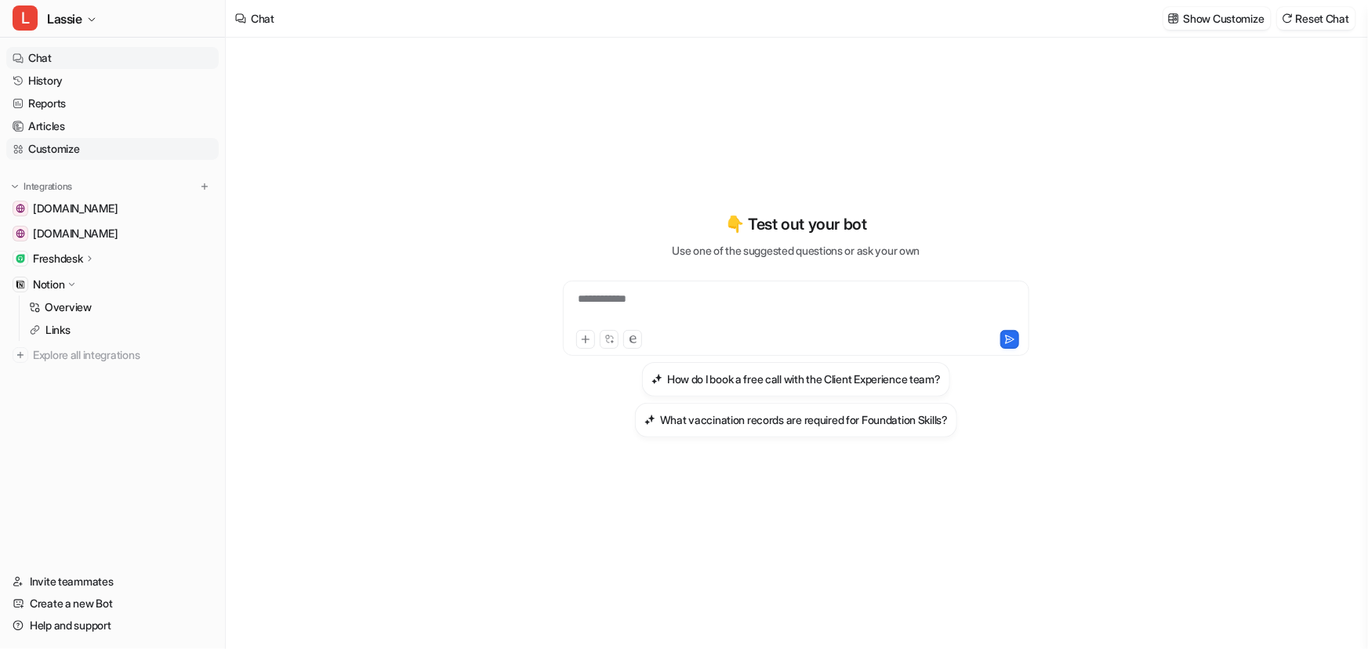
click at [67, 147] on link "Customize" at bounding box center [112, 149] width 212 height 22
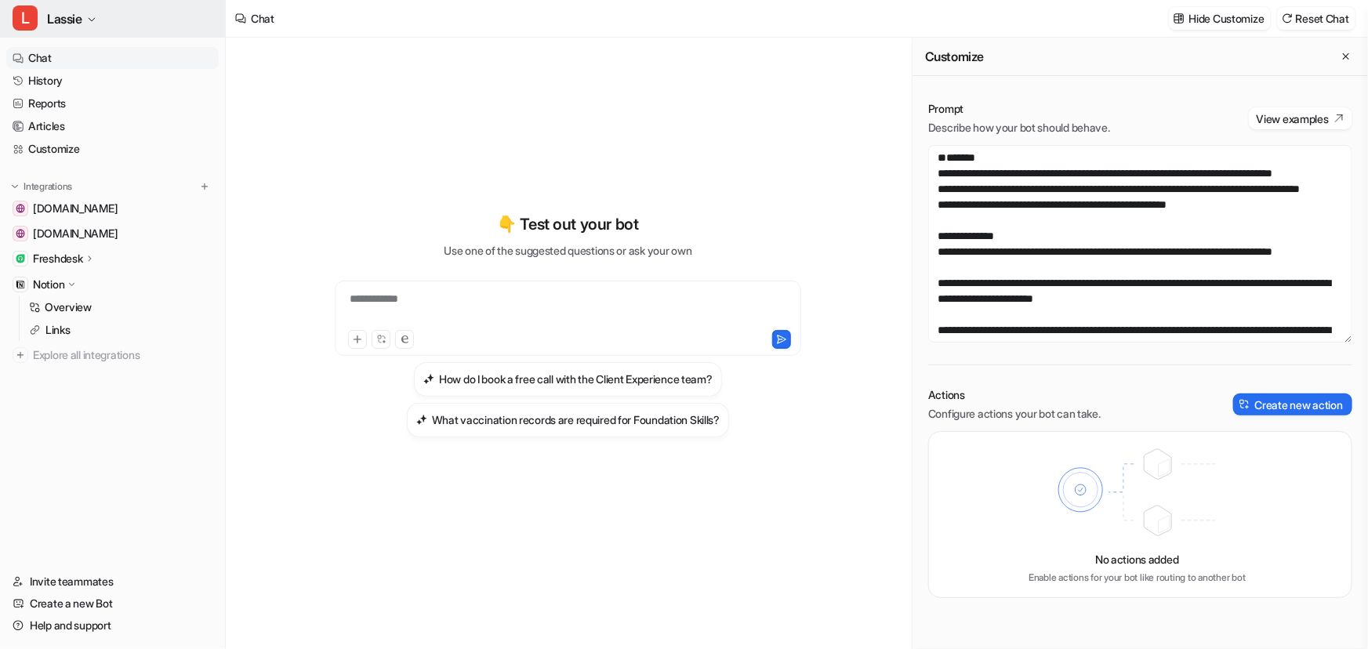
click at [93, 20] on icon "button" at bounding box center [92, 19] width 6 height 3
click at [82, 116] on link "Settings" at bounding box center [125, 119] width 216 height 26
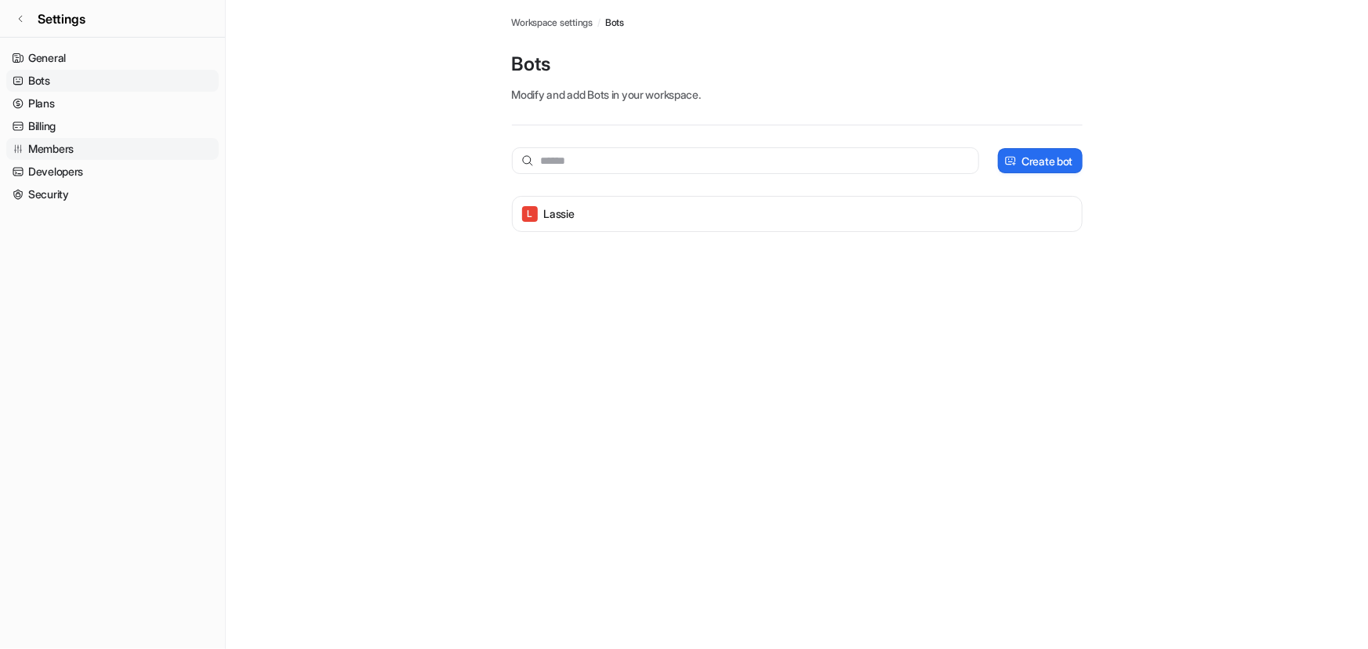
click at [76, 141] on link "Members" at bounding box center [112, 149] width 212 height 22
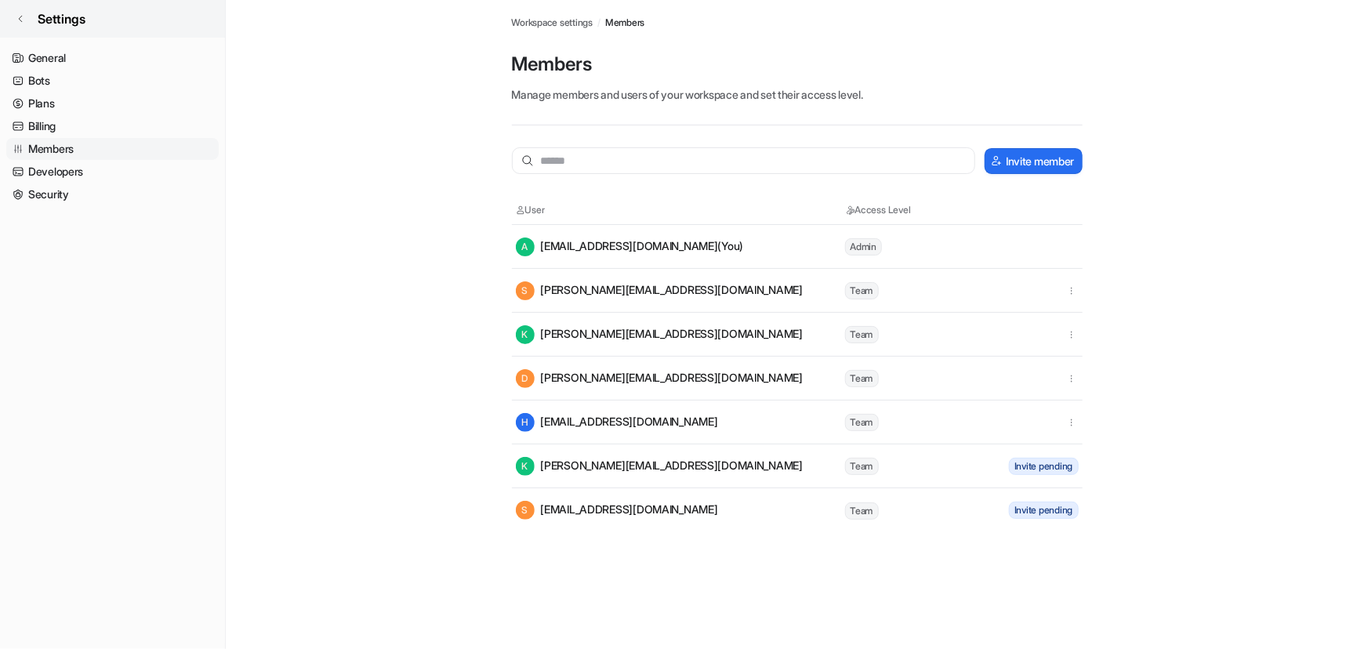
click at [22, 20] on icon at bounding box center [20, 18] width 9 height 9
